Goal: Task Accomplishment & Management: Manage account settings

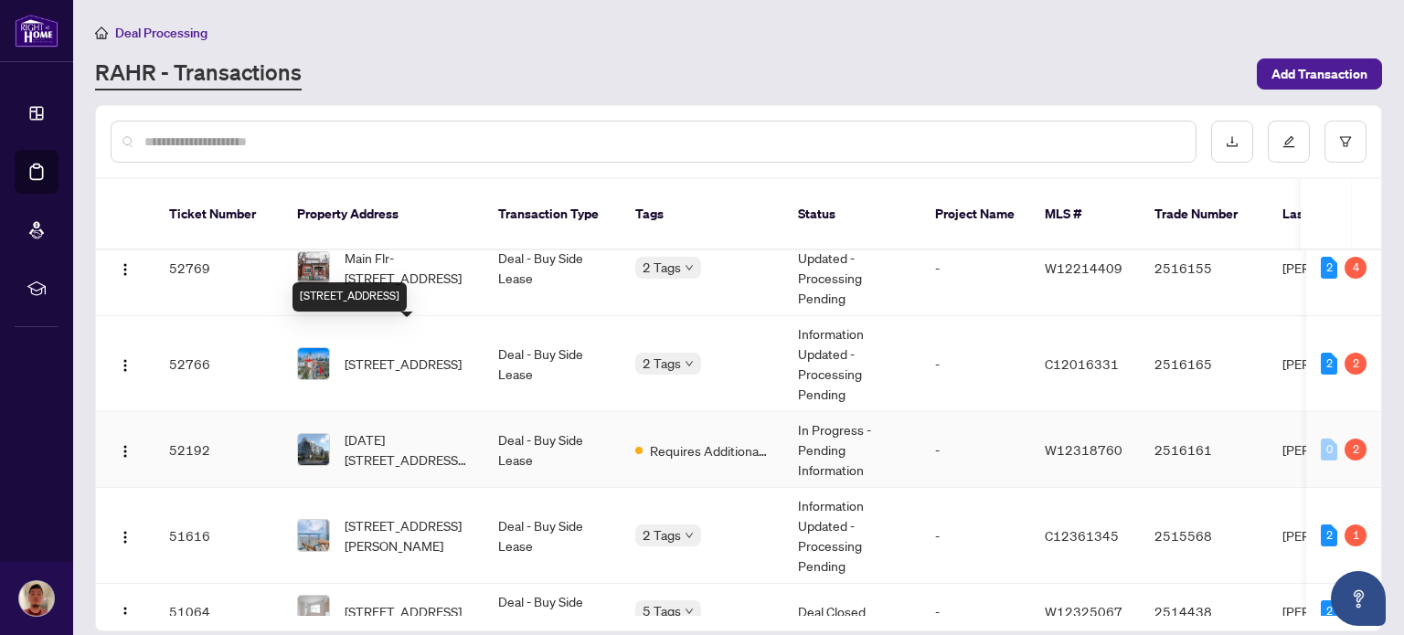
scroll to position [260, 0]
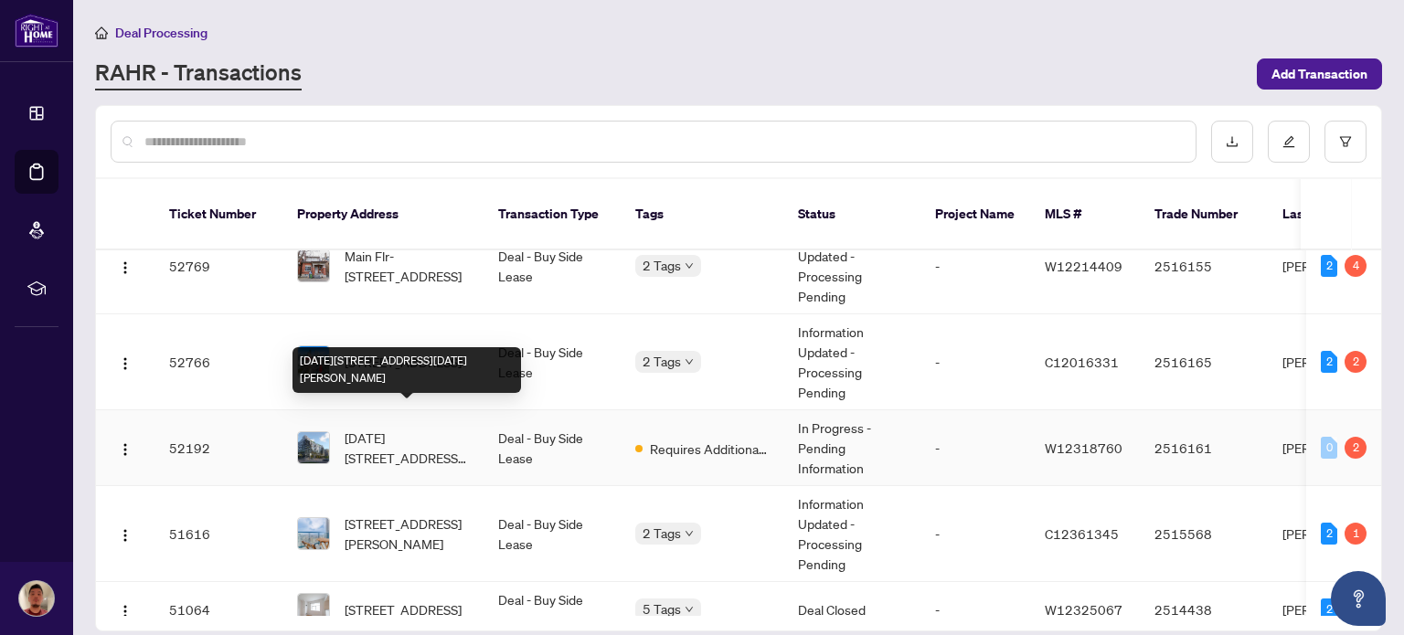
click at [416, 428] on span "[DATE][STREET_ADDRESS][DATE][PERSON_NAME]" at bounding box center [407, 448] width 124 height 40
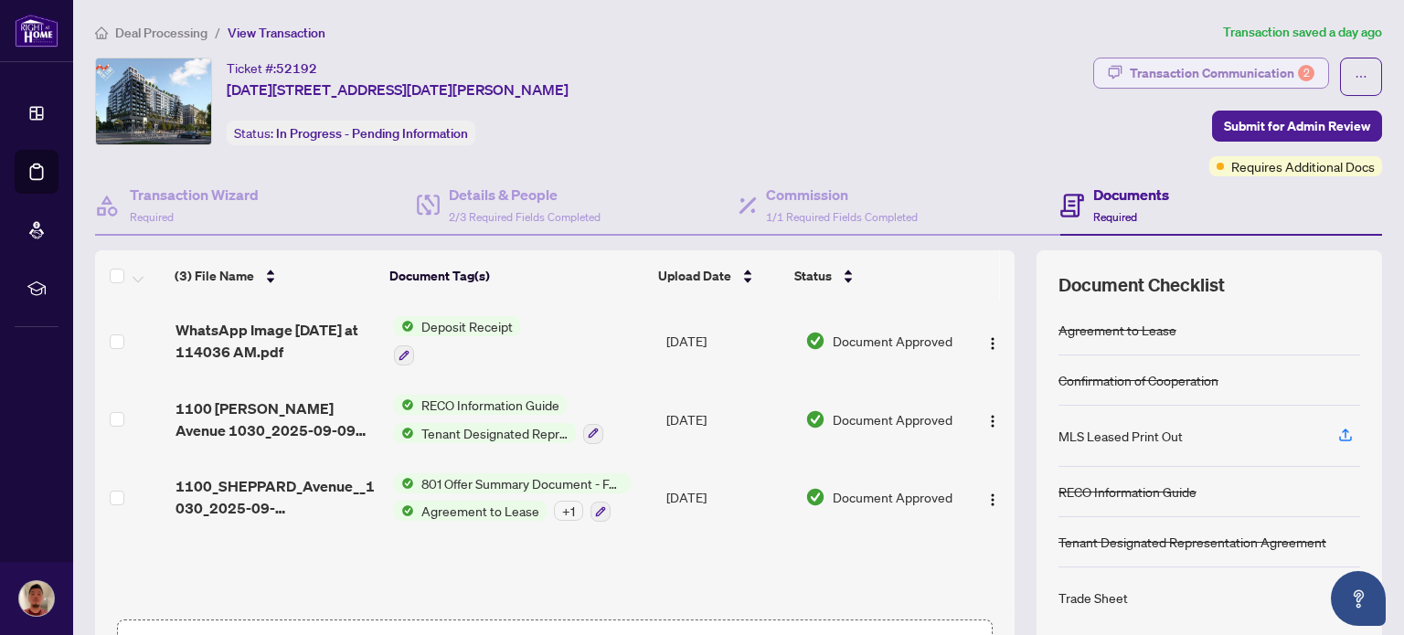
click at [1225, 65] on div "Transaction Communication 2" at bounding box center [1222, 73] width 185 height 29
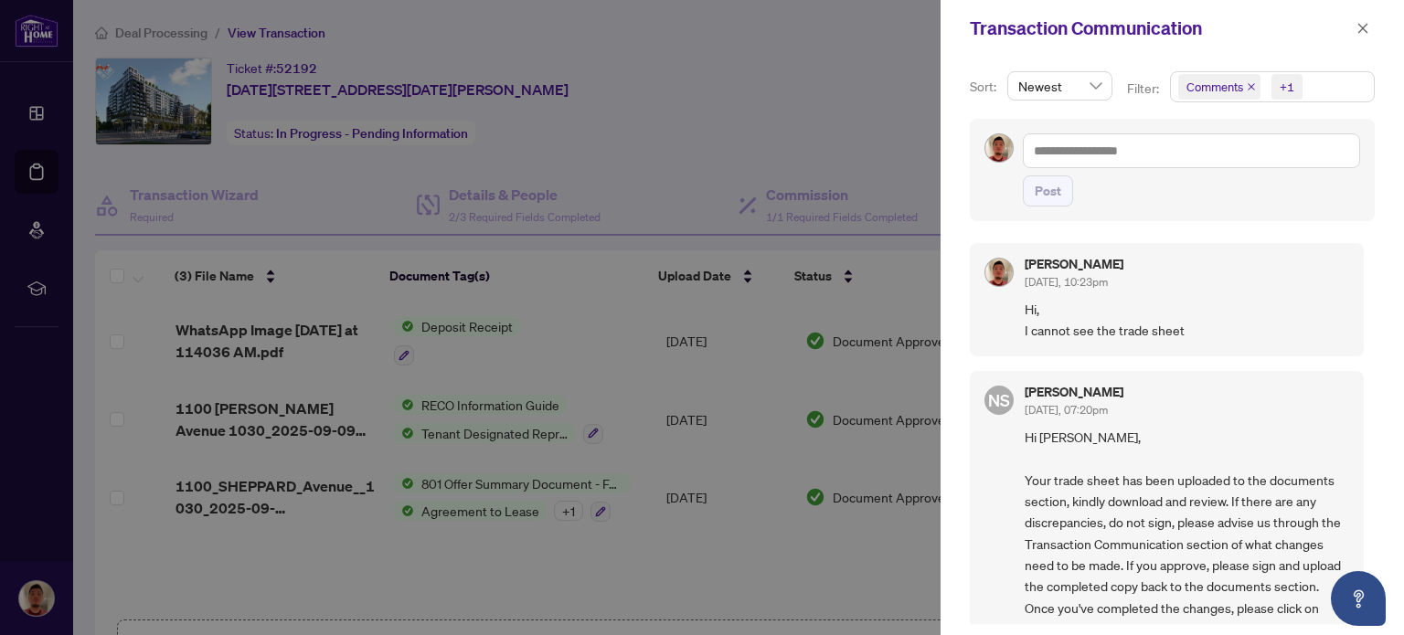
click at [832, 116] on div at bounding box center [702, 317] width 1404 height 635
click at [1363, 28] on icon "close" at bounding box center [1363, 28] width 10 height 10
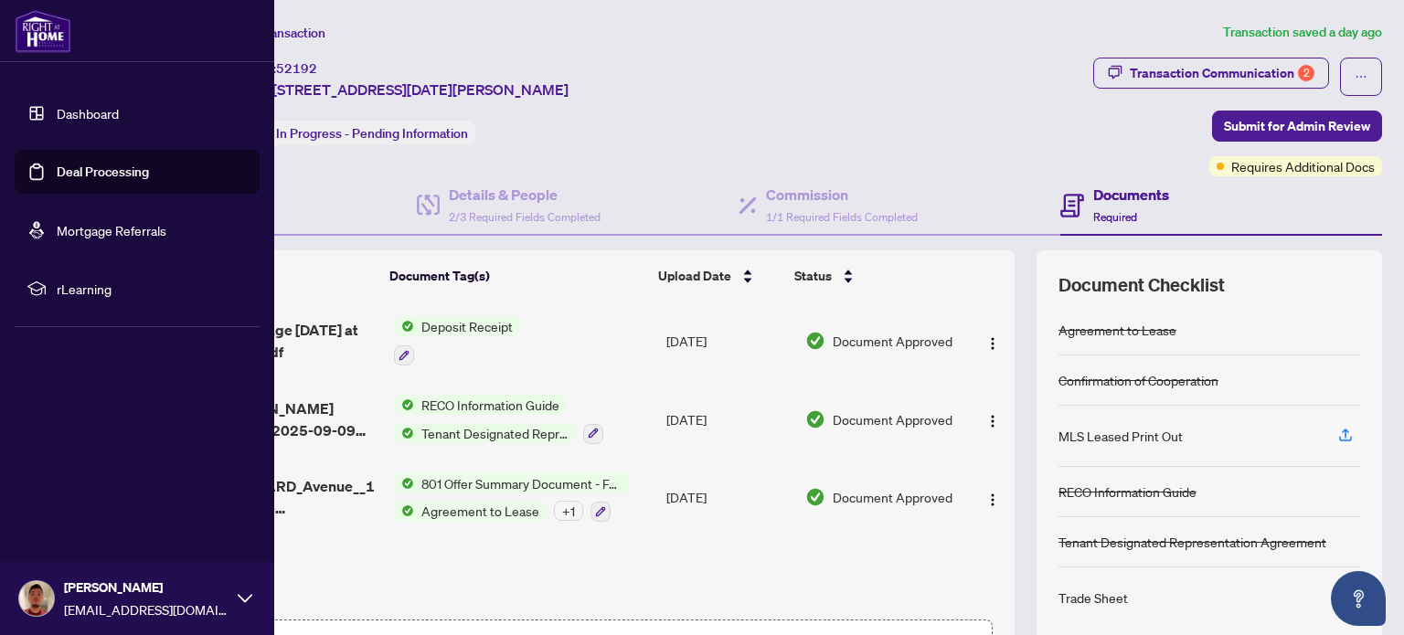
click at [57, 116] on link "Dashboard" at bounding box center [88, 113] width 62 height 16
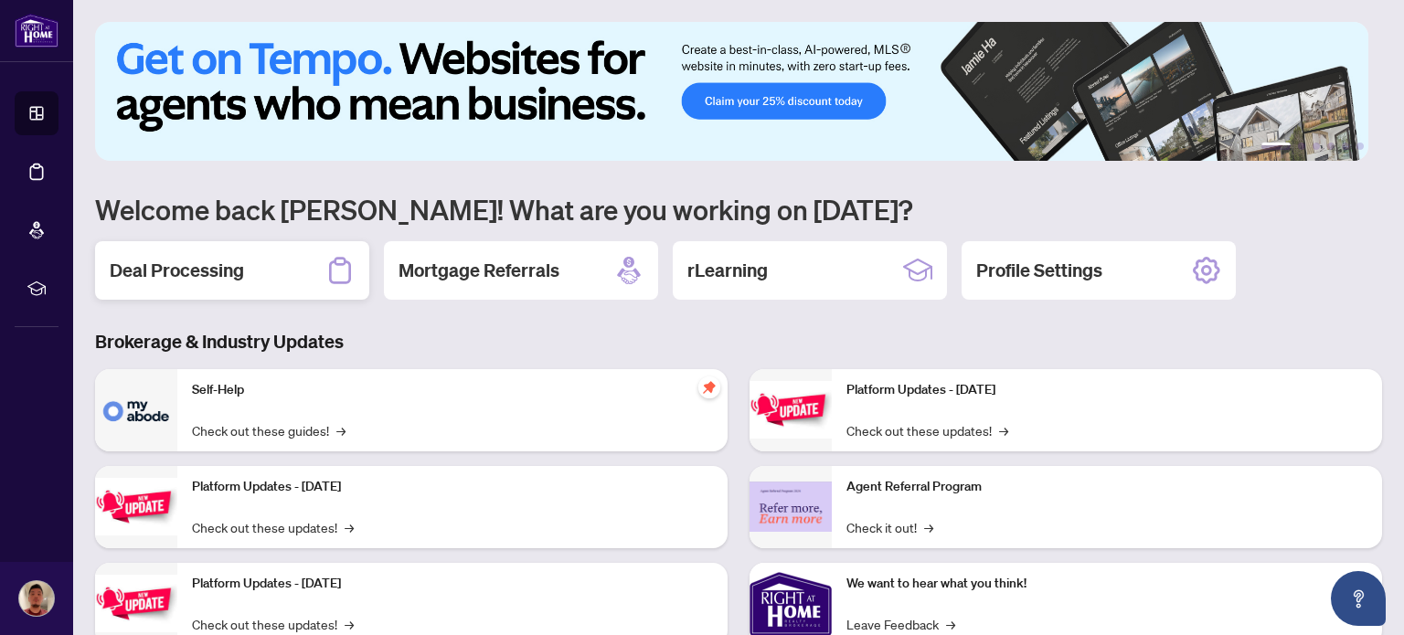
click at [282, 270] on div "Deal Processing" at bounding box center [232, 270] width 274 height 59
